Goal: Task Accomplishment & Management: Manage account settings

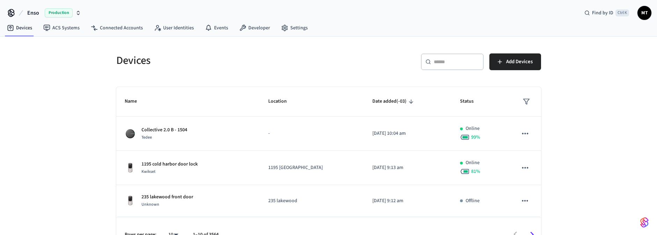
click at [57, 13] on span "Production" at bounding box center [59, 12] width 28 height 9
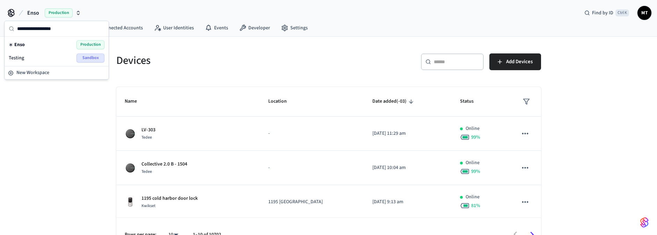
click at [56, 126] on div "Devices ​ ​ Add Devices Name Location Date added (-03) Status LV-303 Tedee - 20…" at bounding box center [328, 144] width 657 height 215
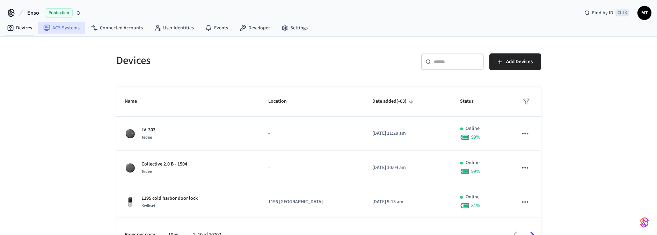
drag, startPoint x: 48, startPoint y: 106, endPoint x: 55, endPoint y: 21, distance: 84.9
click at [47, 104] on div "Devices ​ ​ Add Devices Name Location Date added (-03) Status LV-303 Tedee - 20…" at bounding box center [328, 144] width 657 height 215
click at [58, 12] on span "Production" at bounding box center [59, 12] width 28 height 9
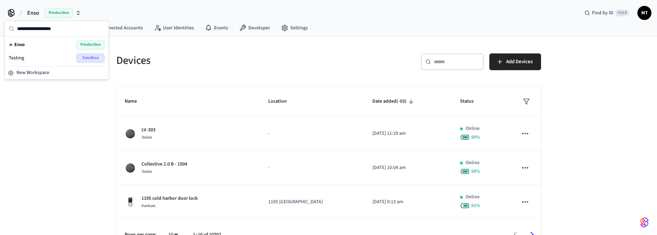
click at [46, 147] on div "Devices ​ ​ Add Devices Name Location Date added (-03) Status LV-303 Tedee - 20…" at bounding box center [328, 144] width 657 height 215
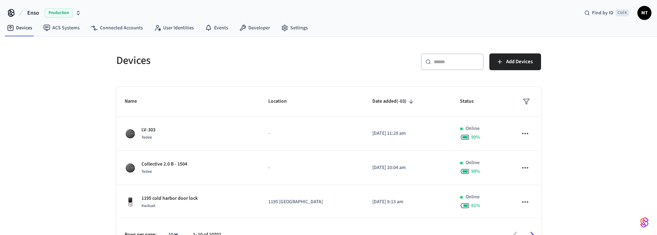
drag, startPoint x: 58, startPoint y: 71, endPoint x: 246, endPoint y: 21, distance: 194.6
click at [63, 67] on div "Devices ​ ​ Add Devices Name Location Date added (-03) Status LV-303 Tedee - 20…" at bounding box center [328, 144] width 657 height 215
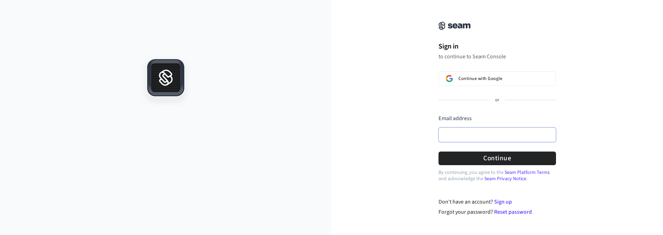
click at [468, 130] on input "Email address" at bounding box center [496, 135] width 117 height 15
drag, startPoint x: 641, startPoint y: 58, endPoint x: 621, endPoint y: 25, distance: 38.5
click at [639, 58] on div "Sign in to continue to Seam Console Continue with Google or Email address Passw…" at bounding box center [496, 112] width 331 height 208
click at [474, 129] on input "Email address" at bounding box center [496, 135] width 117 height 15
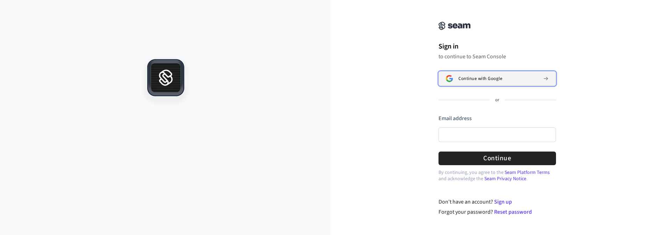
click at [480, 78] on span "Continue with Google" at bounding box center [480, 79] width 44 height 6
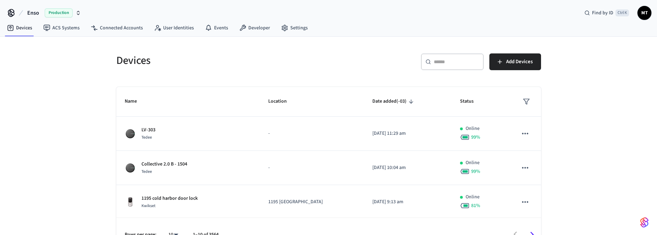
drag, startPoint x: 40, startPoint y: 142, endPoint x: 41, endPoint y: 53, distance: 88.4
click at [40, 138] on div "Devices ​ ​ Add Devices Name Location Date added (-03) Status LV-303 Tedee - 20…" at bounding box center [328, 144] width 657 height 215
click at [56, 16] on span "Production" at bounding box center [59, 12] width 28 height 9
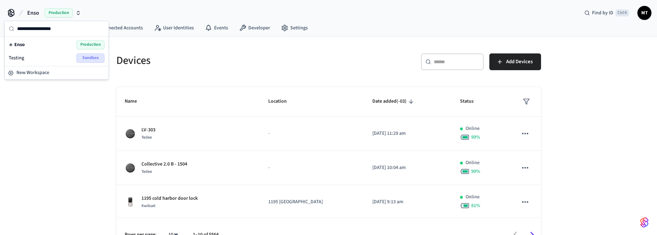
click at [45, 183] on div "Devices ​ ​ Add Devices Name Location Date added (-03) Status LV-303 Tedee - 20…" at bounding box center [328, 144] width 657 height 215
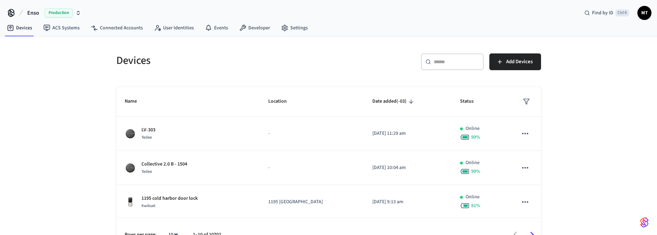
click at [59, 11] on span "Production" at bounding box center [59, 12] width 28 height 9
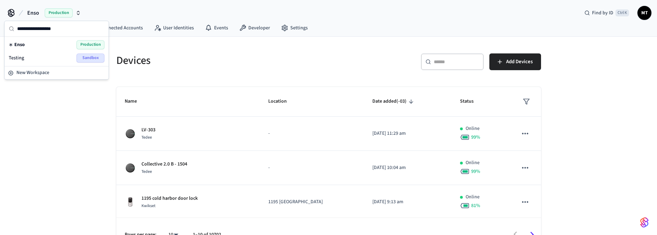
drag, startPoint x: 70, startPoint y: 153, endPoint x: 96, endPoint y: 132, distance: 33.4
click at [70, 152] on div "Devices ​ ​ Add Devices Name Location Date added (-03) Status LV-303 Tedee - 20…" at bounding box center [328, 144] width 657 height 215
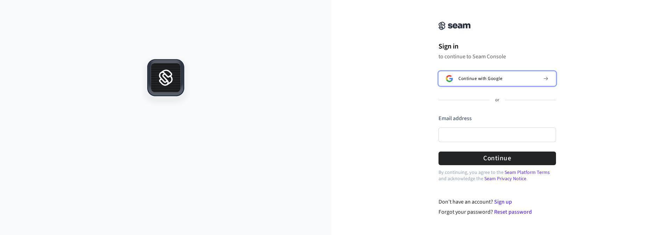
click at [478, 81] on button "Continue with Google" at bounding box center [496, 78] width 117 height 15
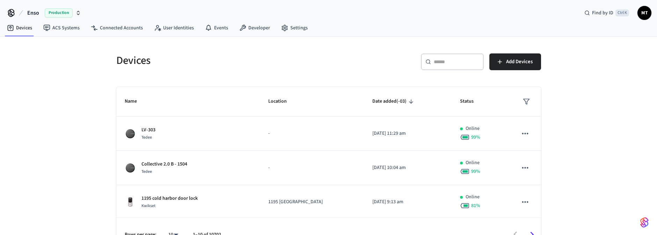
click at [599, 75] on div "Devices ​ ​ Add Devices Name Location Date added (-03) Status LV-303 Tedee - 20…" at bounding box center [328, 144] width 657 height 215
click at [629, 63] on div "Devices ​ ​ Add Devices Name Location Date added (-03) Status LV-303 Tedee - 20…" at bounding box center [328, 144] width 657 height 215
click at [620, 190] on div "Devices ​ ​ Add Devices Name Location Date added (-03) Status LV-303 Tedee - 20…" at bounding box center [328, 144] width 657 height 215
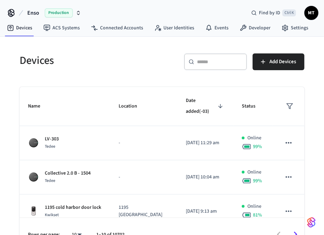
click at [88, 52] on div "Devices" at bounding box center [84, 60] width 146 height 31
click at [312, 13] on span "MT" at bounding box center [311, 13] width 13 height 13
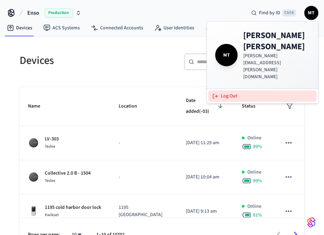
click at [248, 91] on button "Log Out" at bounding box center [262, 97] width 108 height 12
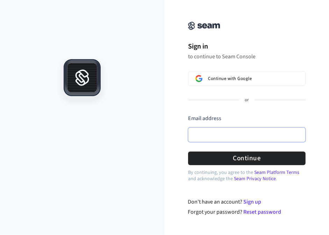
drag, startPoint x: 217, startPoint y: 142, endPoint x: 220, endPoint y: 138, distance: 5.2
click at [217, 141] on input "Email address" at bounding box center [246, 135] width 117 height 15
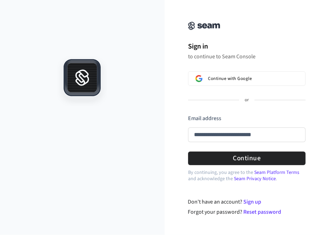
type input "**********"
